Goal: Information Seeking & Learning: Learn about a topic

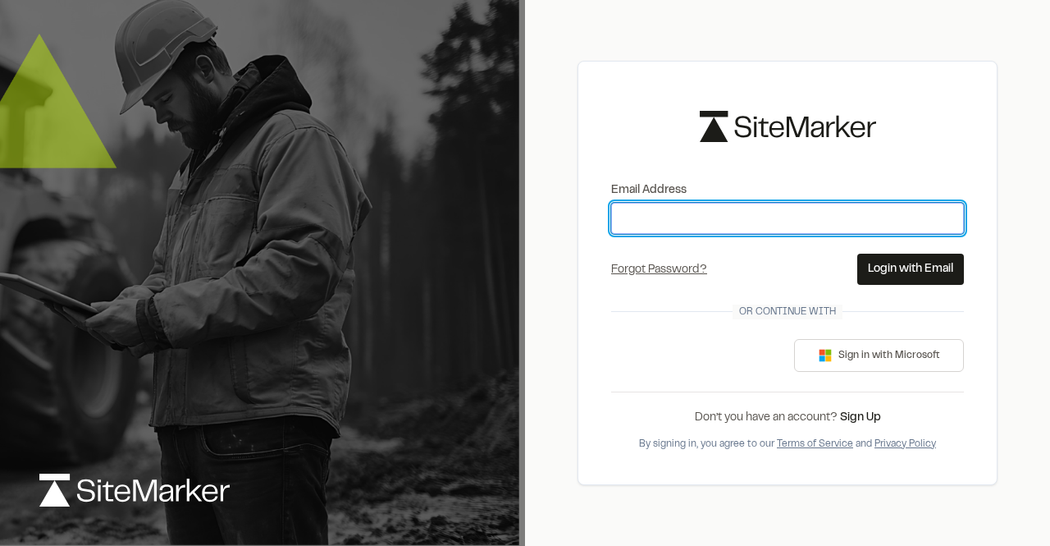
click at [625, 219] on input "Email Address" at bounding box center [787, 218] width 353 height 31
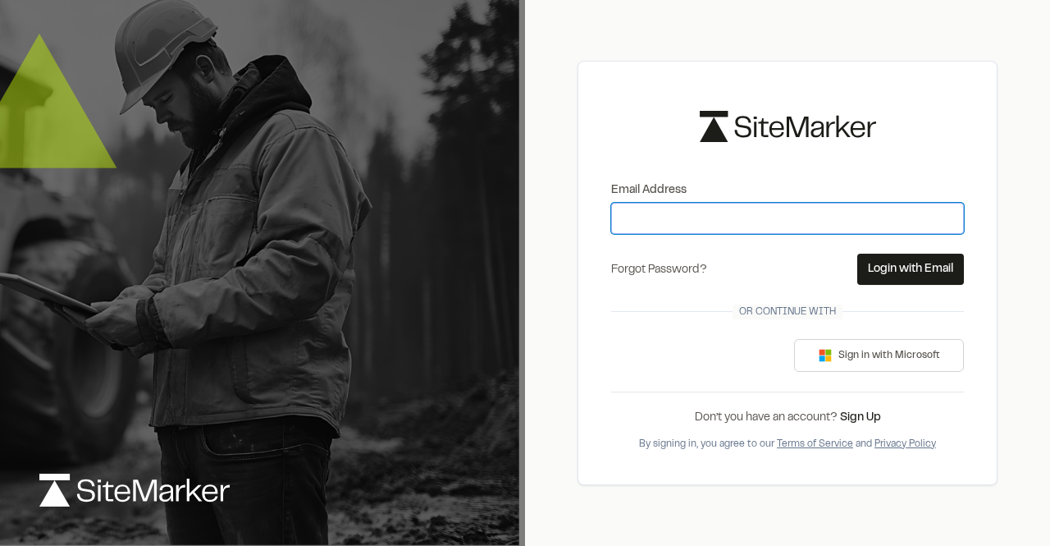
type input "**********"
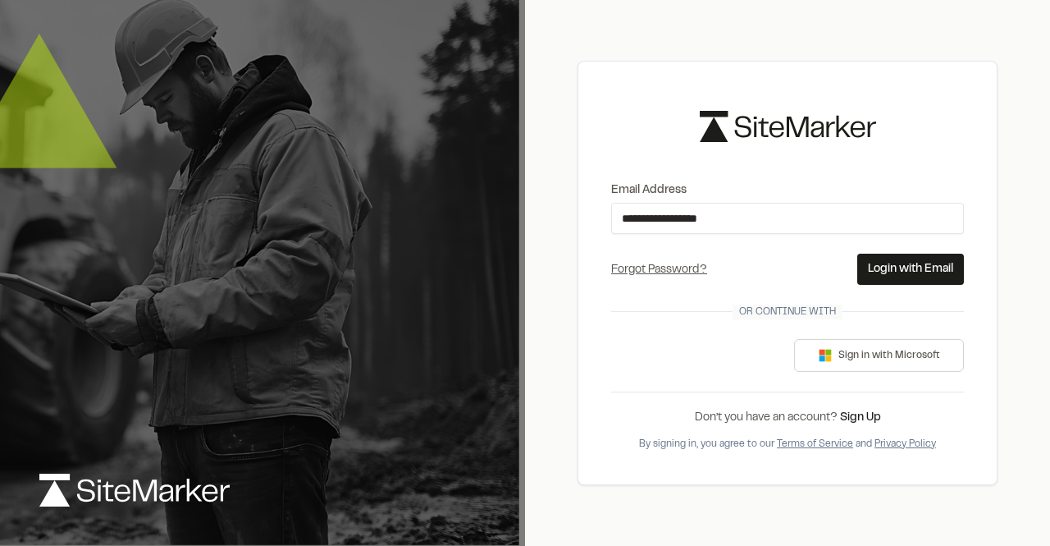
click at [923, 273] on button "Login with Email" at bounding box center [910, 268] width 107 height 31
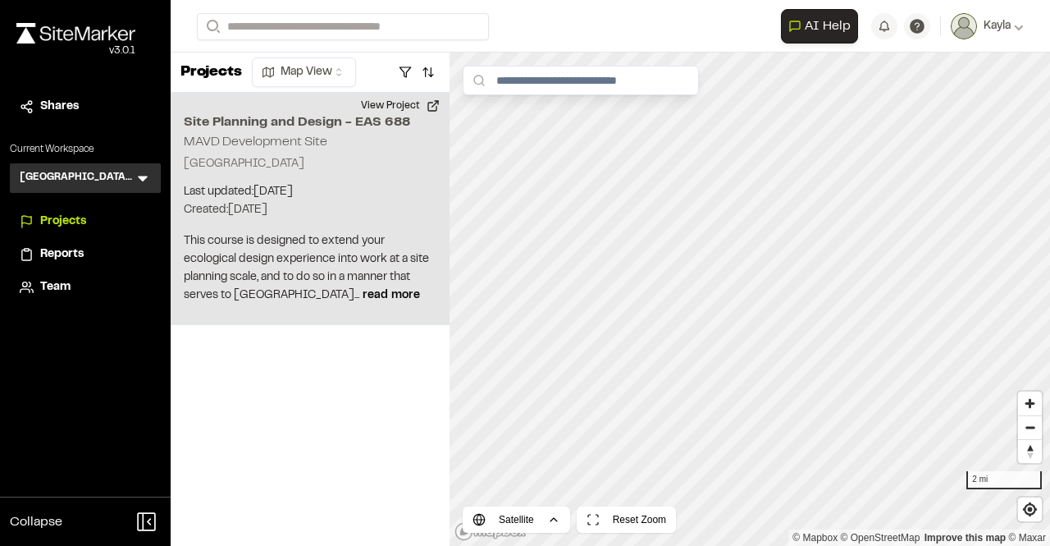
click at [229, 156] on p "[GEOGRAPHIC_DATA]" at bounding box center [310, 164] width 253 height 18
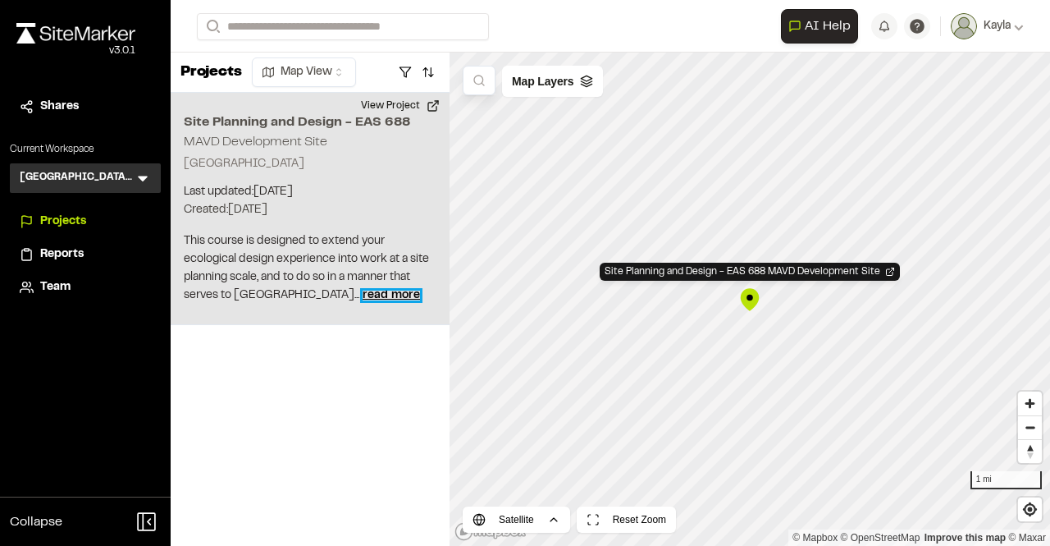
click at [363, 292] on span "read more" at bounding box center [391, 295] width 57 height 10
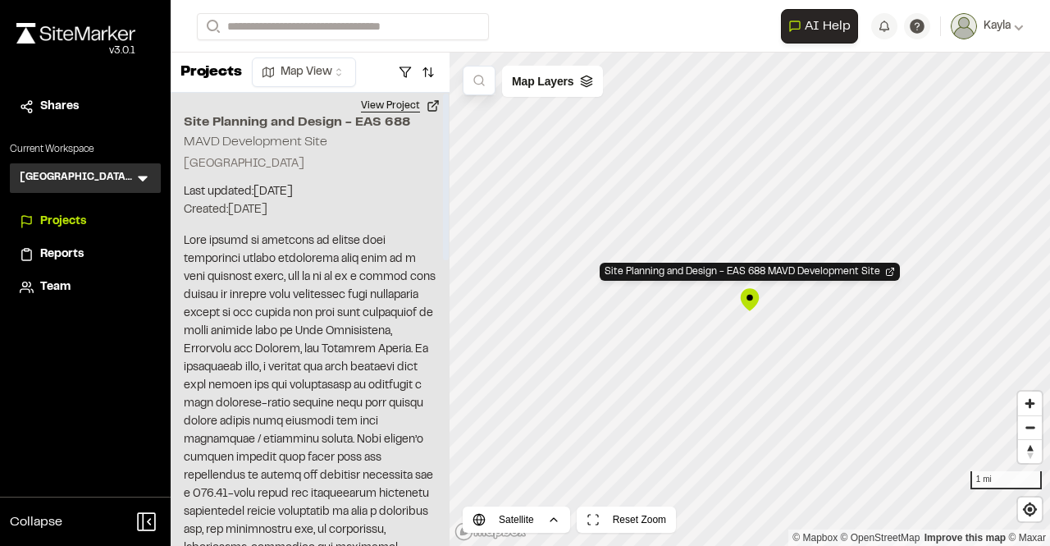
click at [413, 98] on button "View Project" at bounding box center [400, 106] width 98 height 26
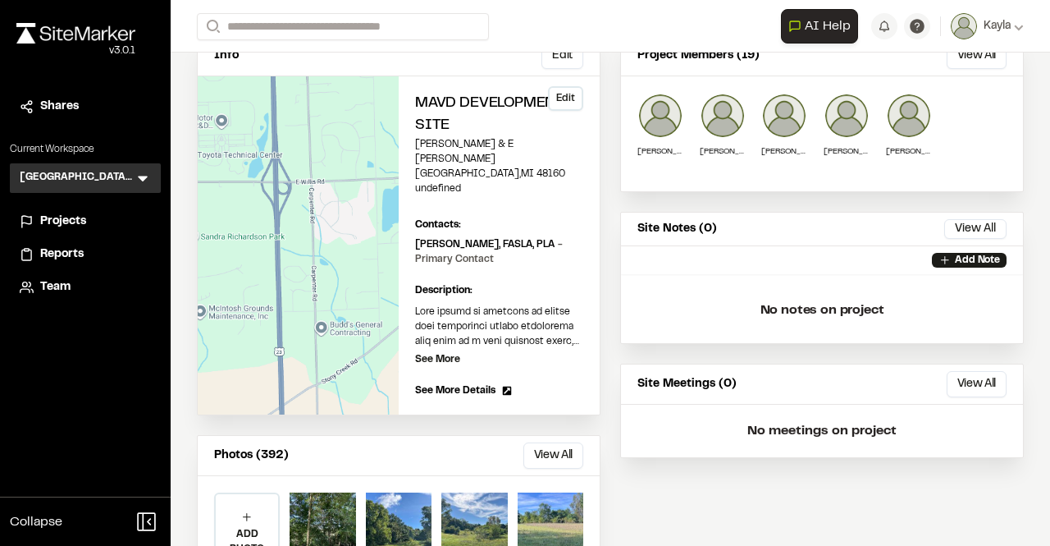
scroll to position [162, 0]
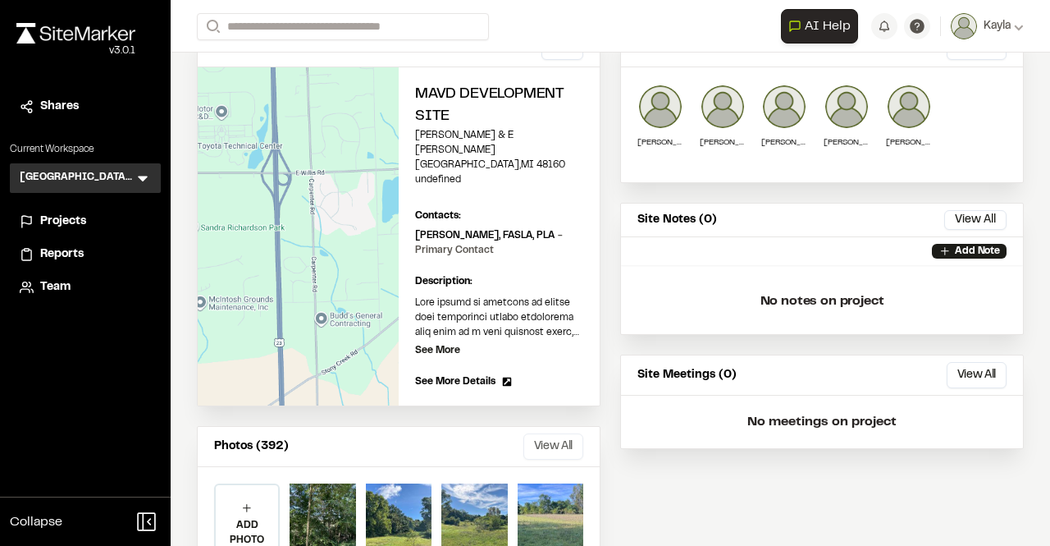
click at [558, 433] on button "View All" at bounding box center [553, 446] width 60 height 26
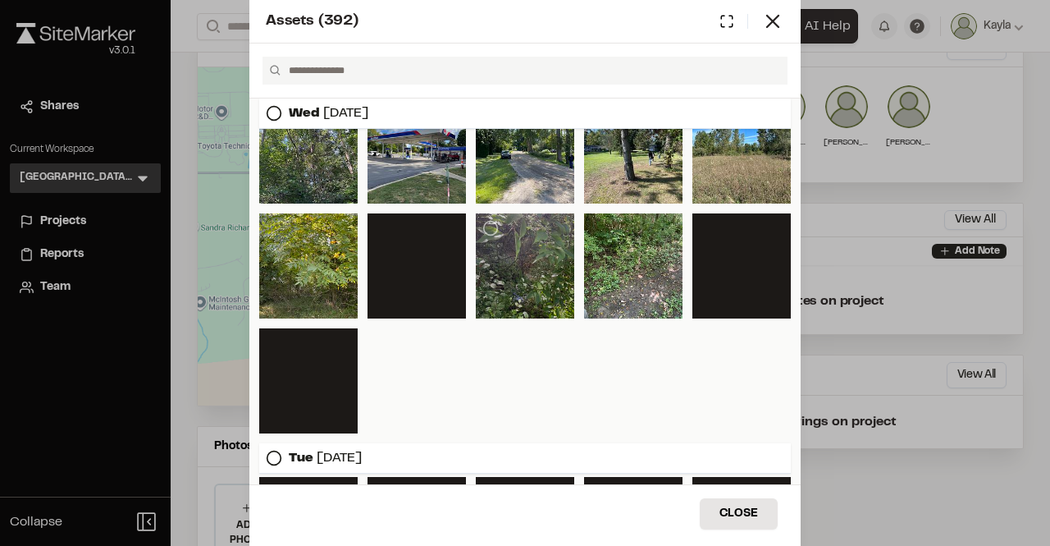
scroll to position [0, 0]
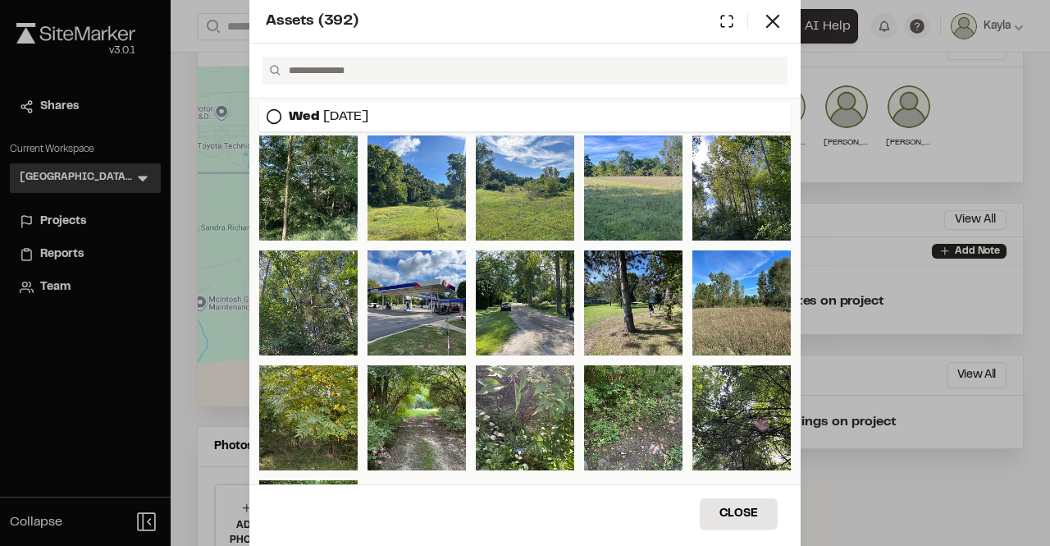
click at [785, 16] on div "Assets ( 392 )" at bounding box center [524, 21] width 551 height 43
click at [778, 12] on icon at bounding box center [772, 21] width 23 height 23
